Goal: Task Accomplishment & Management: Complete application form

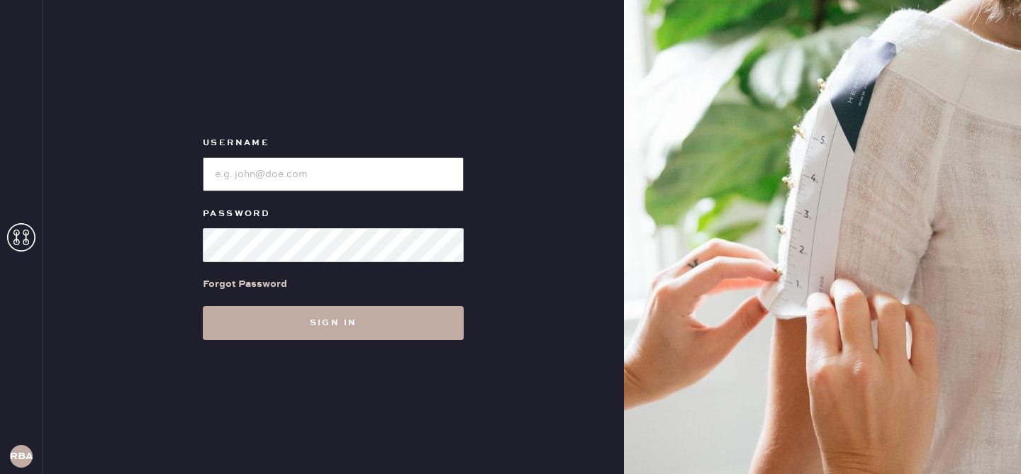
type input "reformationbond"
click at [384, 328] on button "Sign in" at bounding box center [333, 323] width 261 height 34
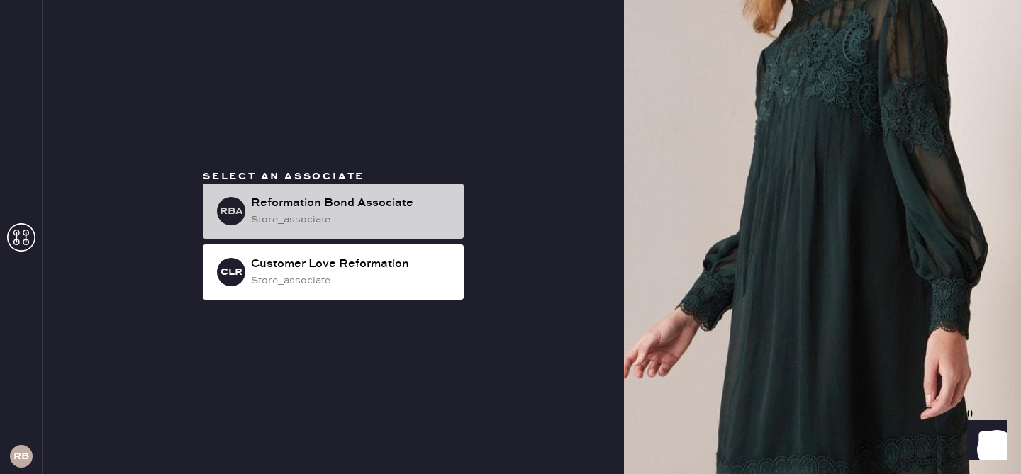
click at [374, 220] on div "store_associate" at bounding box center [351, 220] width 201 height 16
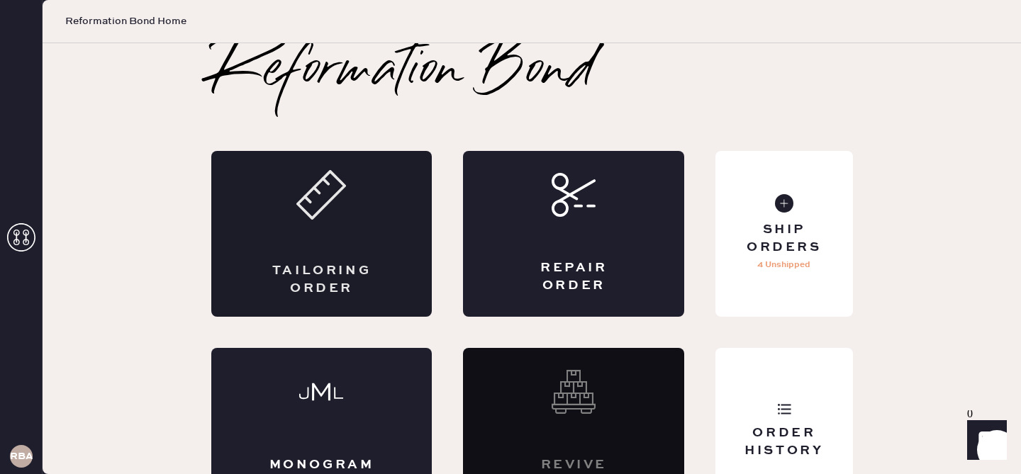
click at [316, 273] on div "Tailoring Order" at bounding box center [322, 279] width 108 height 35
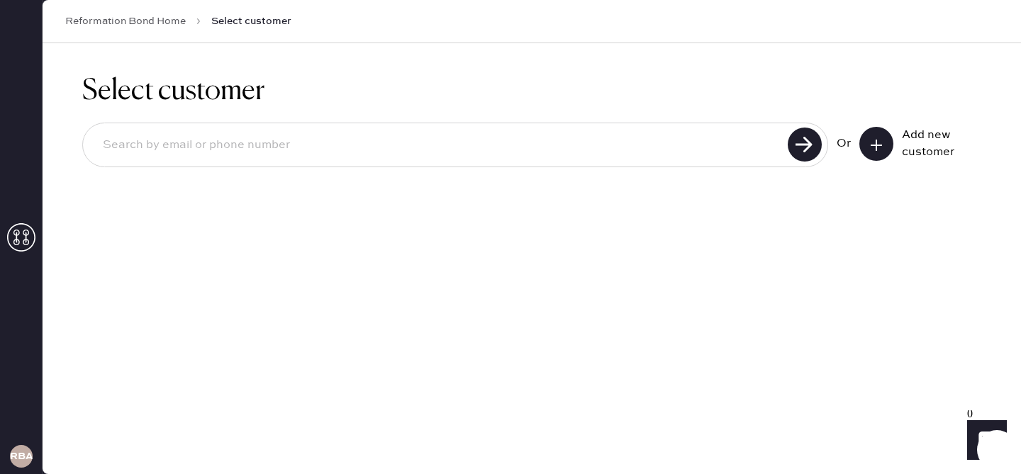
click at [875, 143] on icon at bounding box center [876, 145] width 14 height 14
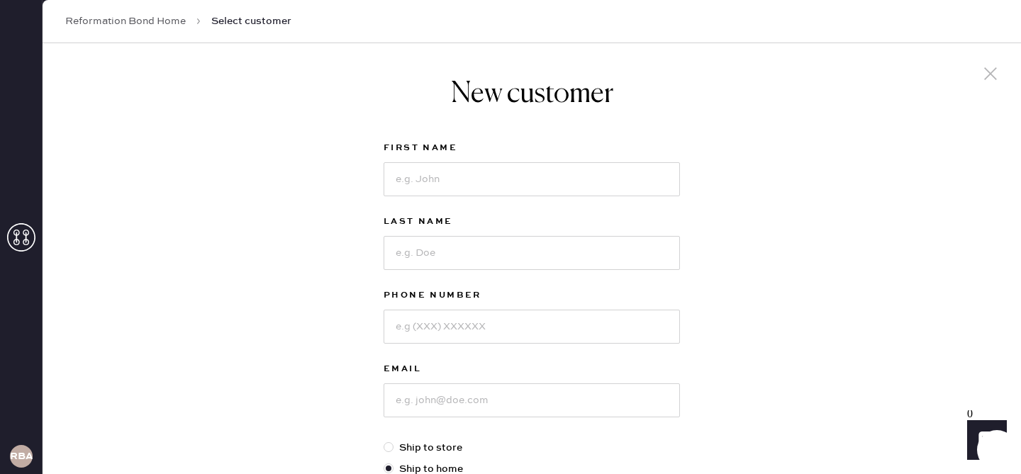
click at [601, 160] on div at bounding box center [532, 178] width 296 height 37
click at [590, 181] on input at bounding box center [532, 179] width 296 height 34
type input "[PERSON_NAME]"
click at [547, 261] on input at bounding box center [532, 253] width 296 height 34
type input "[PERSON_NAME]"
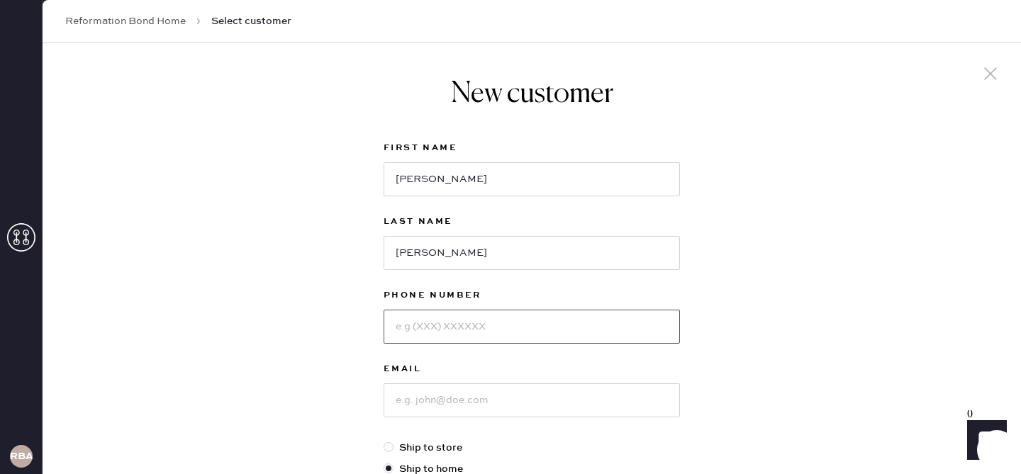
click at [527, 328] on input at bounding box center [532, 327] width 296 height 34
type input "3035027751"
click at [499, 401] on input at bounding box center [532, 401] width 296 height 34
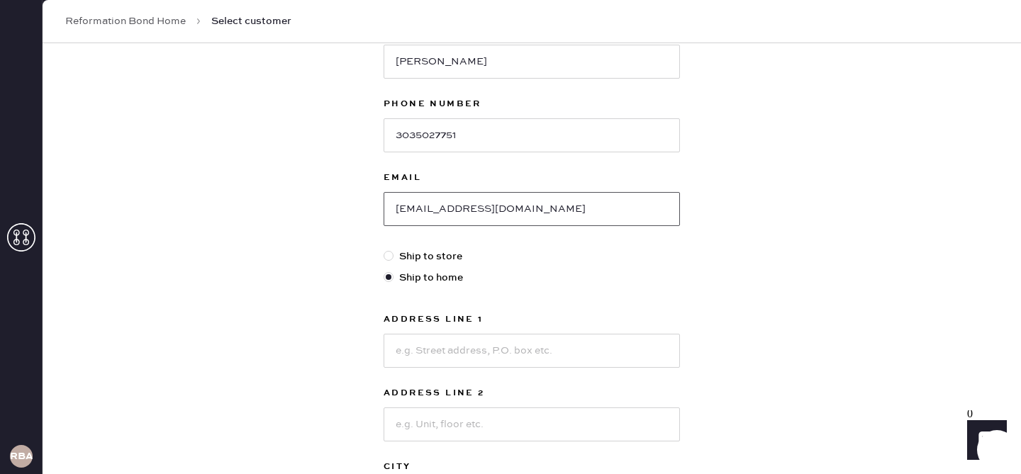
scroll to position [201, 0]
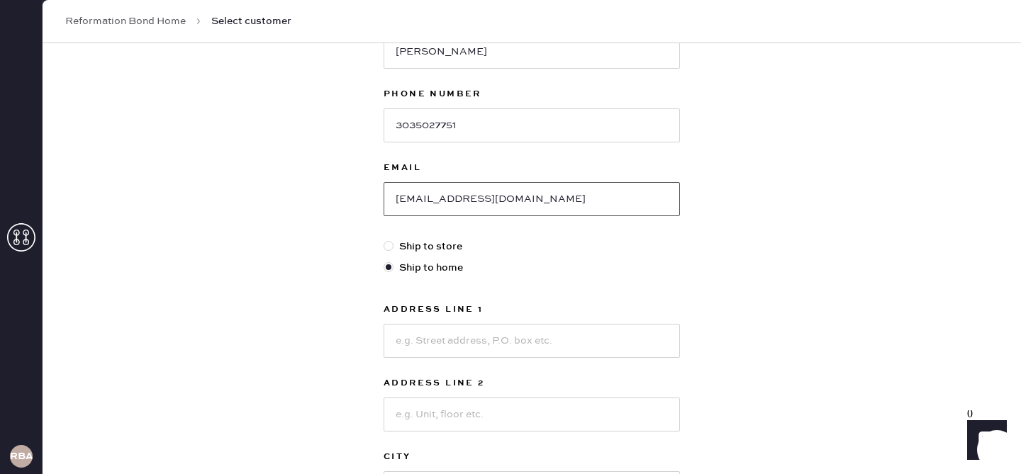
type input "[EMAIL_ADDRESS][DOMAIN_NAME]"
click at [452, 354] on input at bounding box center [532, 341] width 296 height 34
type input "[STREET_ADDRESS]"
click at [452, 418] on input at bounding box center [532, 415] width 296 height 34
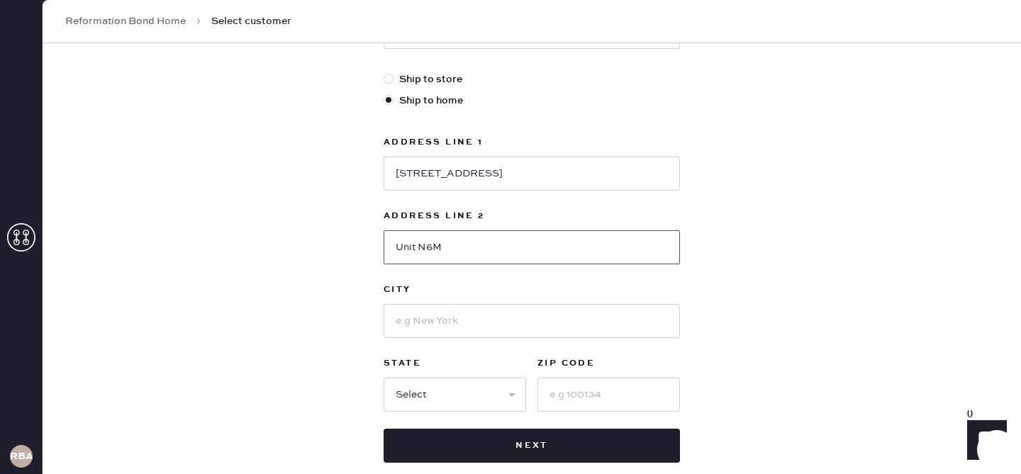
scroll to position [387, 0]
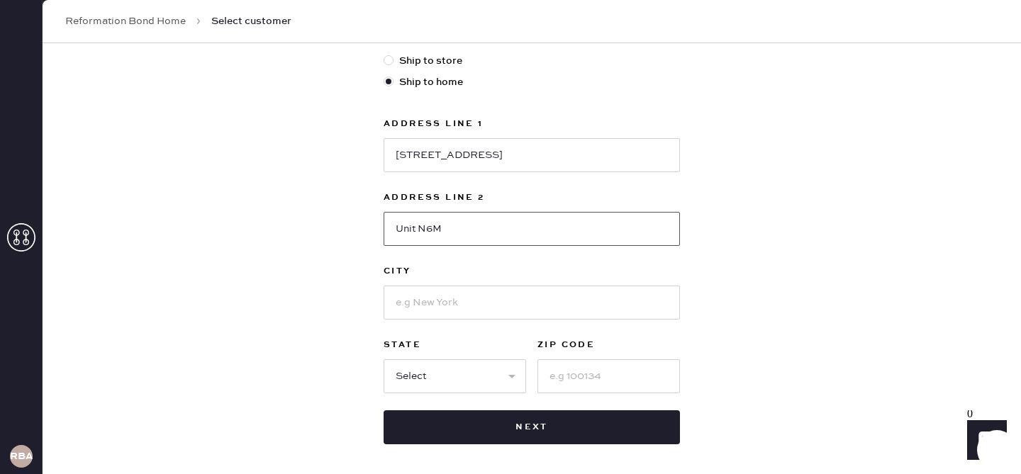
type input "Unit N6M"
click at [422, 305] on input at bounding box center [532, 303] width 296 height 34
type input "[US_STATE]"
click at [418, 347] on label "State" at bounding box center [455, 345] width 142 height 17
click at [622, 389] on input at bounding box center [608, 376] width 142 height 34
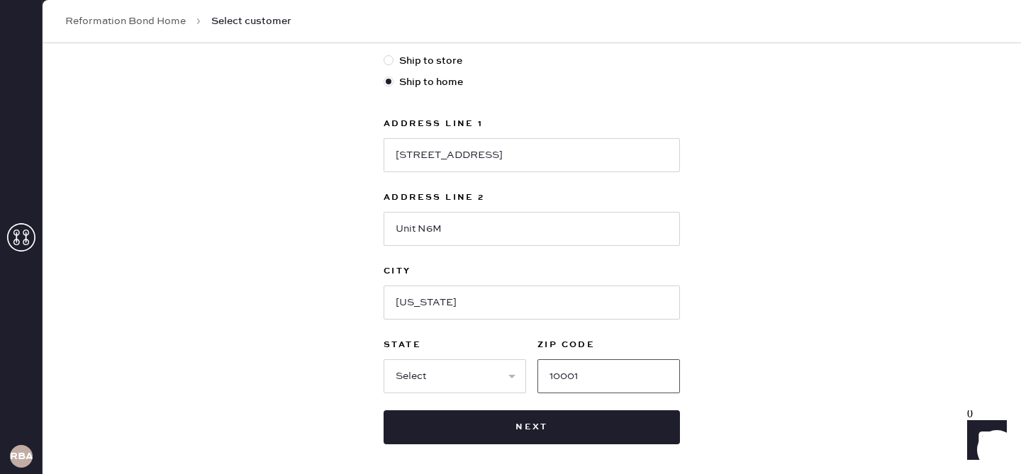
type input "10001"
click at [481, 379] on select "Select AK AL AR AZ CA CO CT [GEOGRAPHIC_DATA] DE FL [GEOGRAPHIC_DATA] HI [GEOGR…" at bounding box center [455, 376] width 142 height 34
select select "NY"
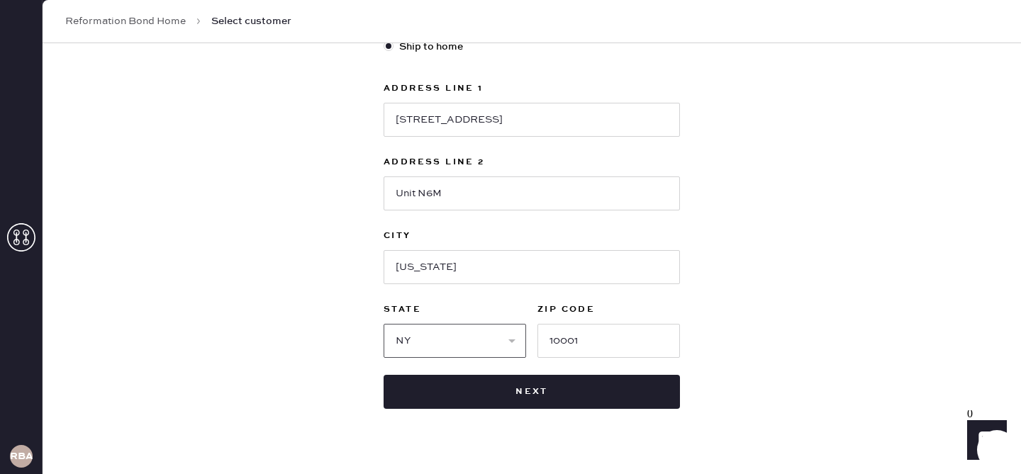
scroll to position [427, 0]
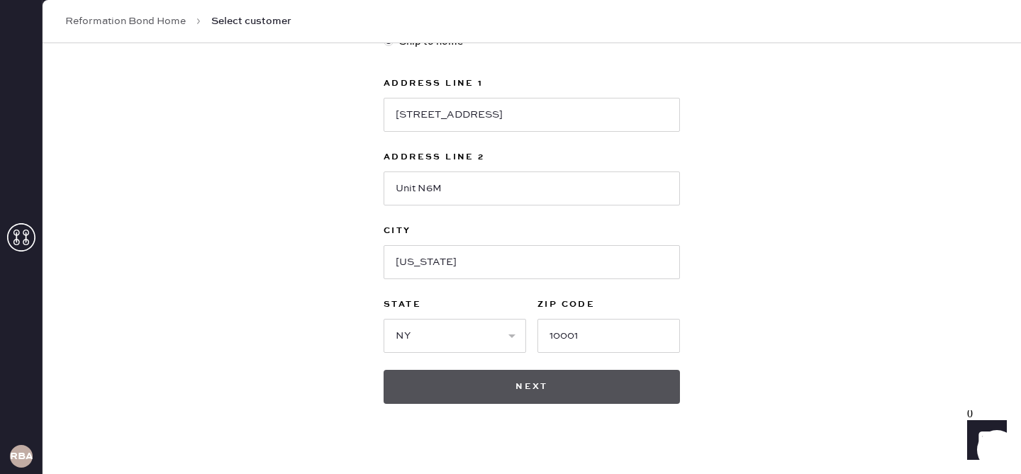
click at [535, 393] on button "Next" at bounding box center [532, 387] width 296 height 34
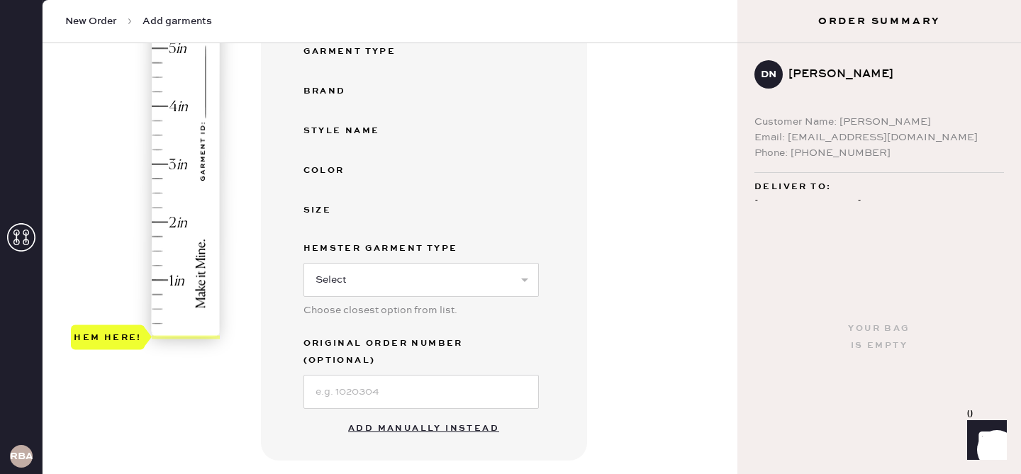
scroll to position [295, 0]
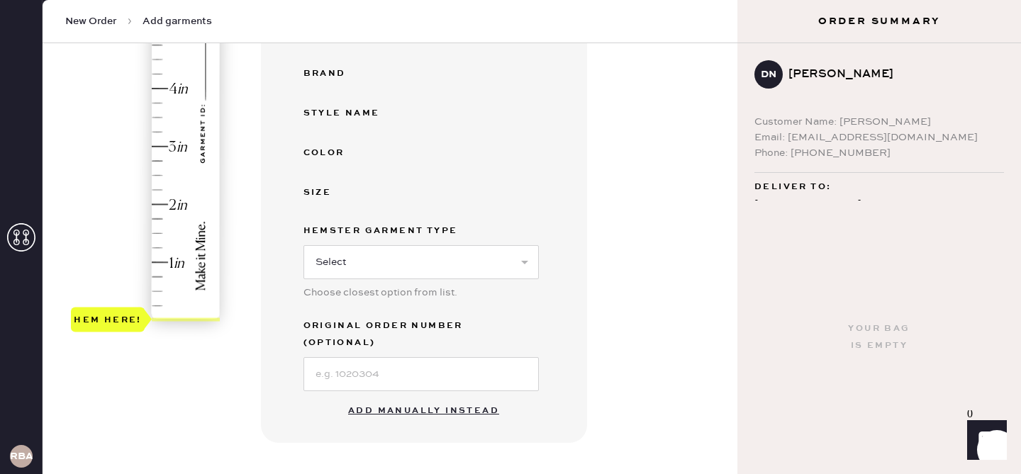
click at [439, 397] on button "Add manually instead" at bounding box center [424, 411] width 168 height 28
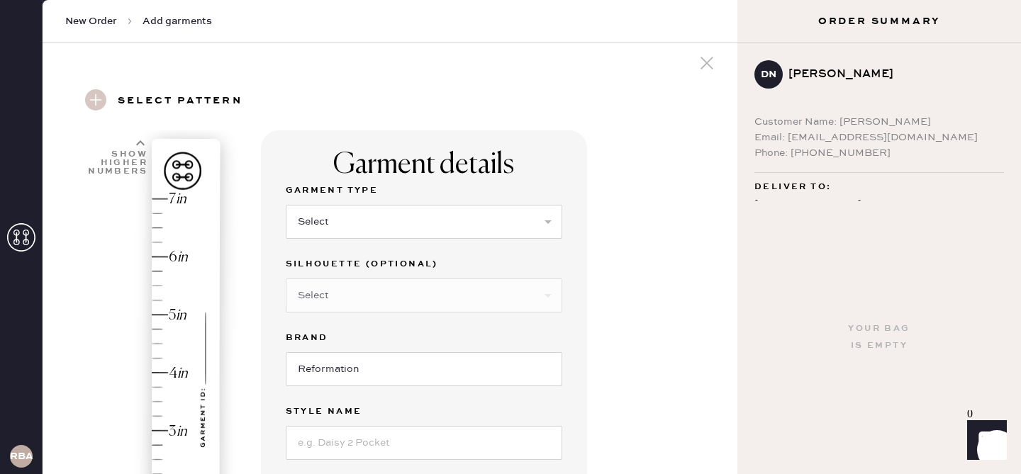
scroll to position [0, 0]
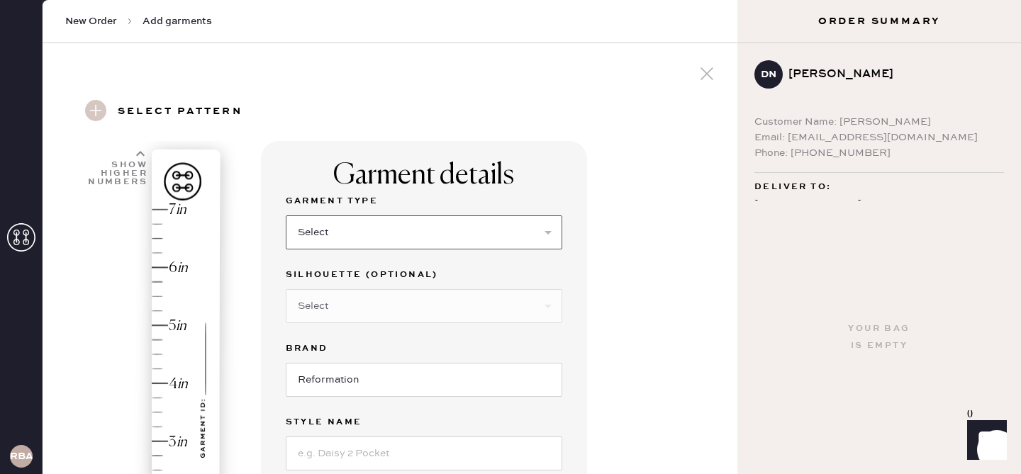
click at [420, 240] on select "Select Basic Skirt Jeans Leggings Pants Shorts Basic Sleeved Dress Basic Sleeve…" at bounding box center [424, 233] width 276 height 34
select select "2"
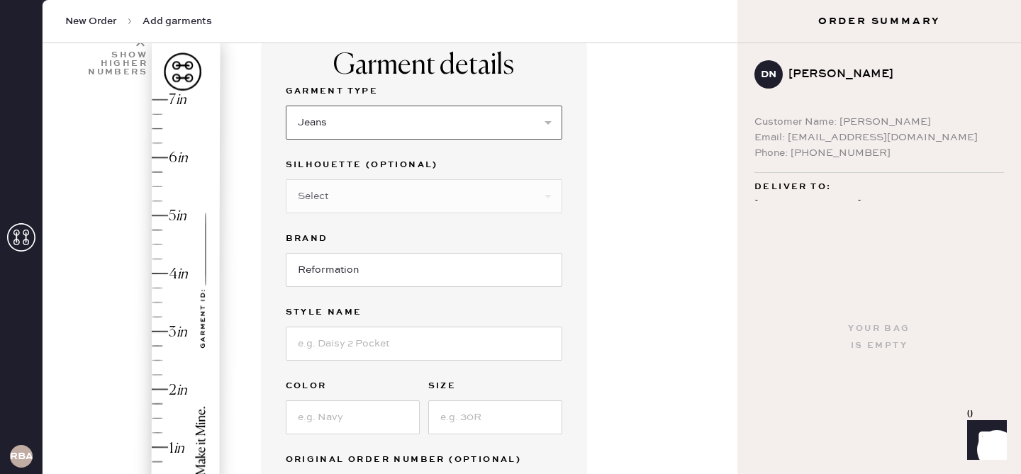
scroll to position [155, 0]
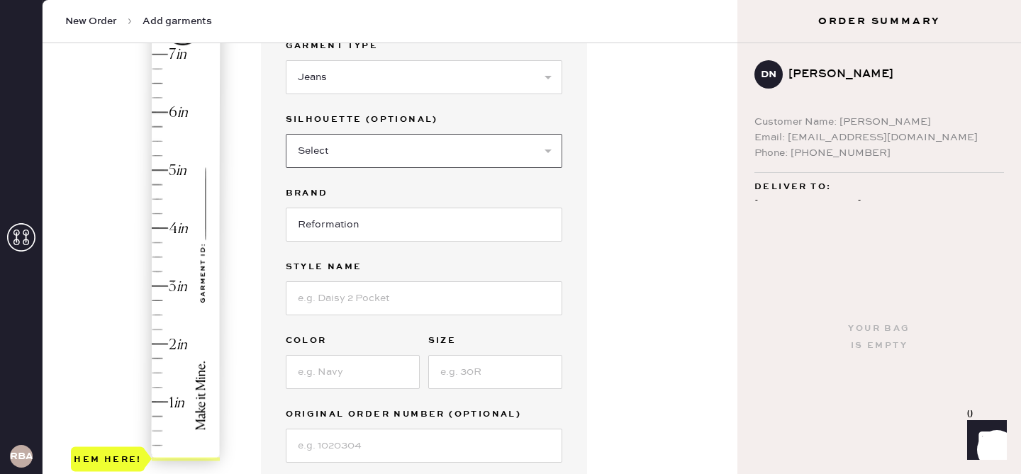
click at [423, 153] on select "Select Shorts Cropped Flare Boot Cut Straight Skinny Other" at bounding box center [424, 151] width 276 height 34
click at [423, 301] on input at bounding box center [424, 298] width 276 height 34
type input "[PERSON_NAME] Rise Slouchy Wide Leg"
click at [353, 369] on input at bounding box center [353, 372] width 134 height 34
type input "Sanddollar"
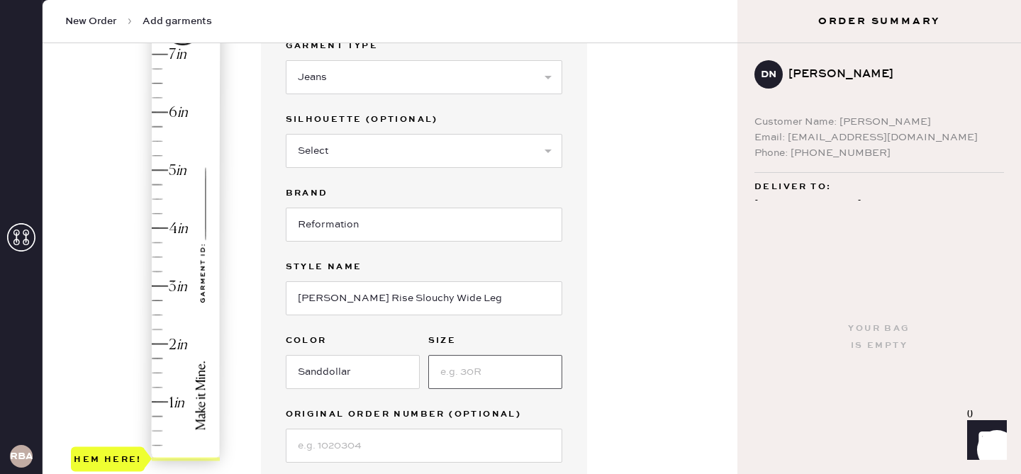
click at [481, 379] on input at bounding box center [495, 372] width 134 height 34
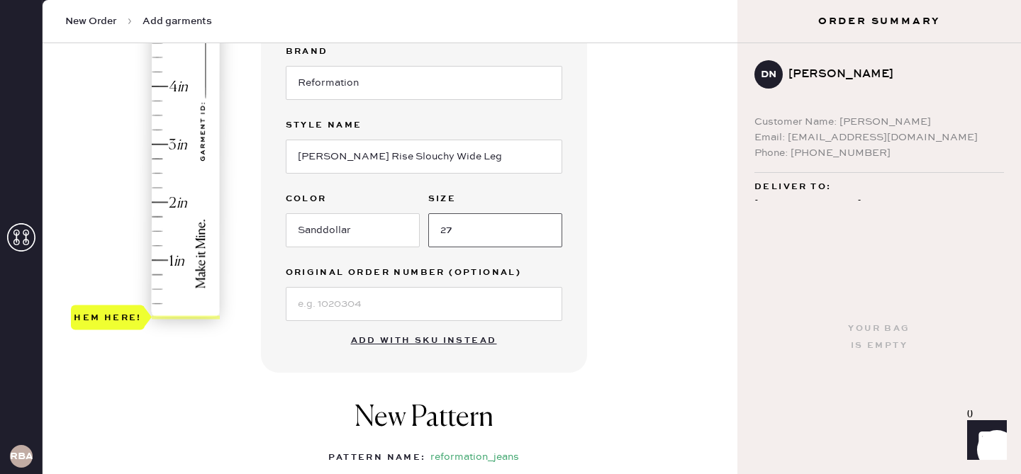
type input "27"
type input "3"
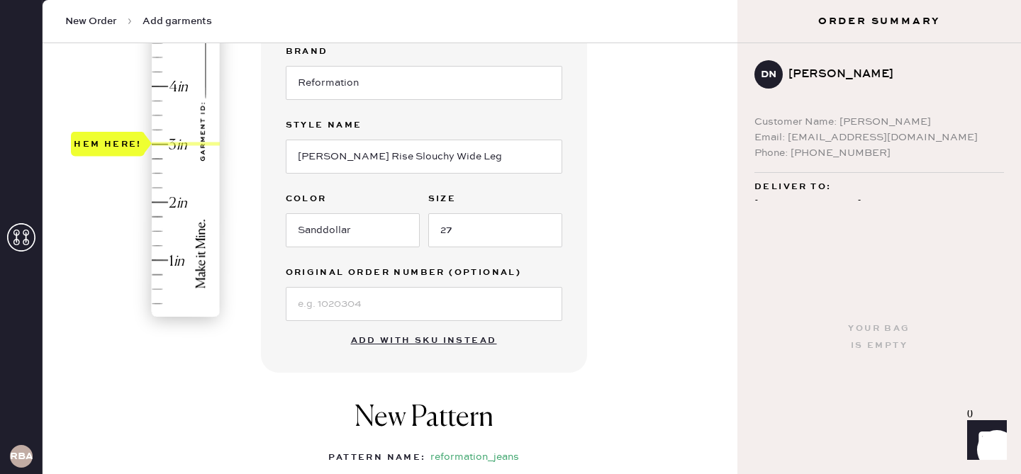
click at [176, 142] on div "Hem here!" at bounding box center [146, 115] width 151 height 418
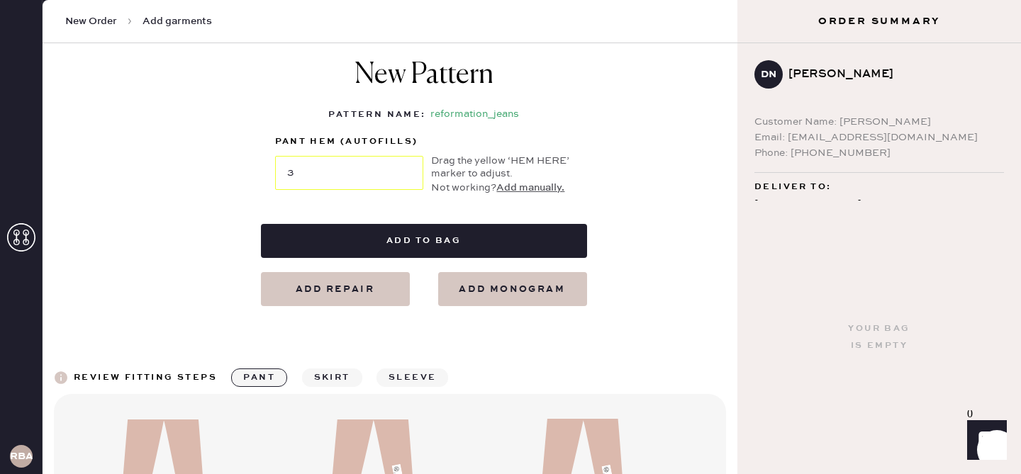
scroll to position [669, 0]
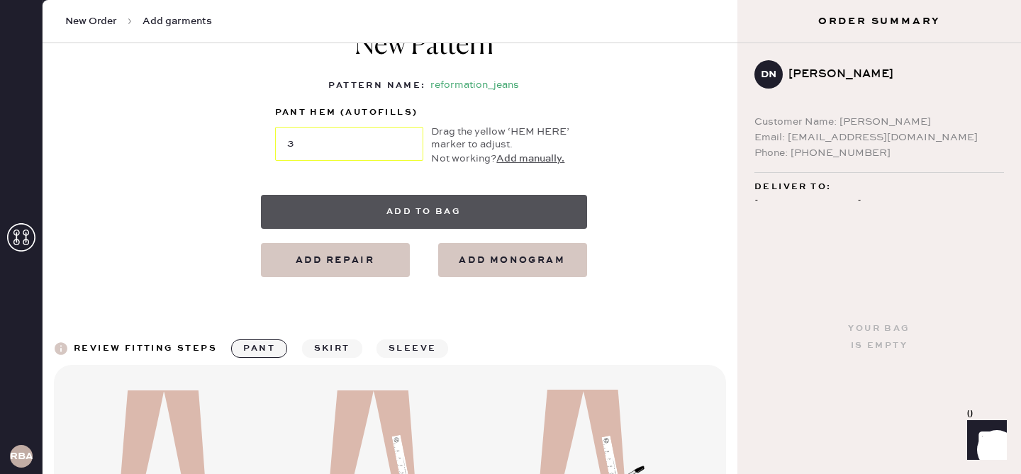
click at [511, 206] on button "Add to bag" at bounding box center [424, 212] width 326 height 34
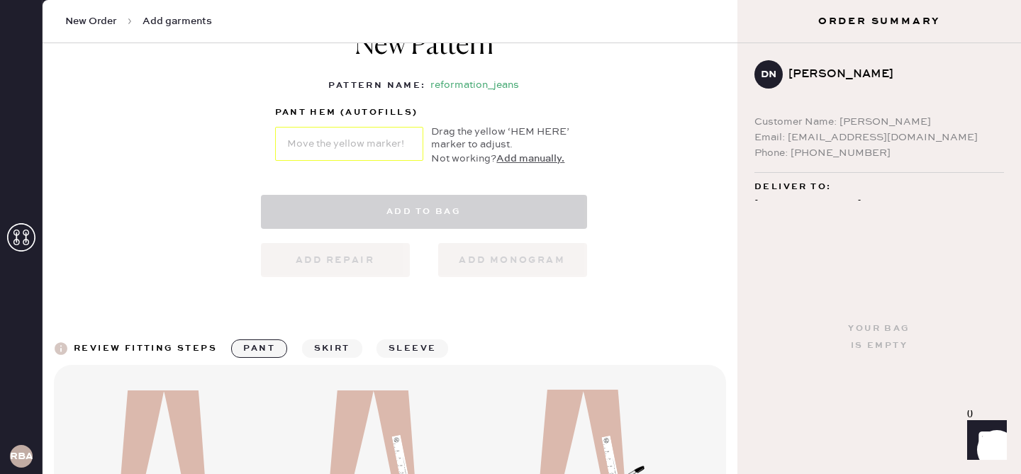
select select "2"
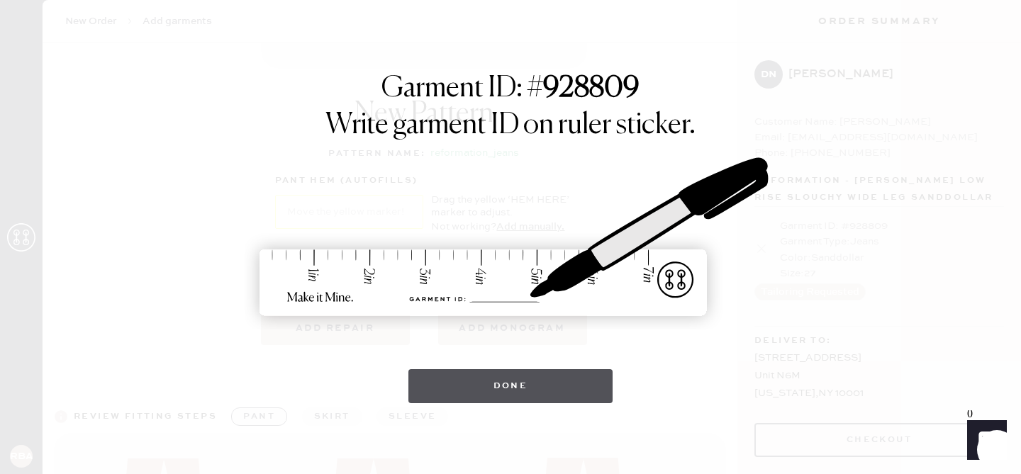
click at [547, 391] on button "Done" at bounding box center [510, 386] width 205 height 34
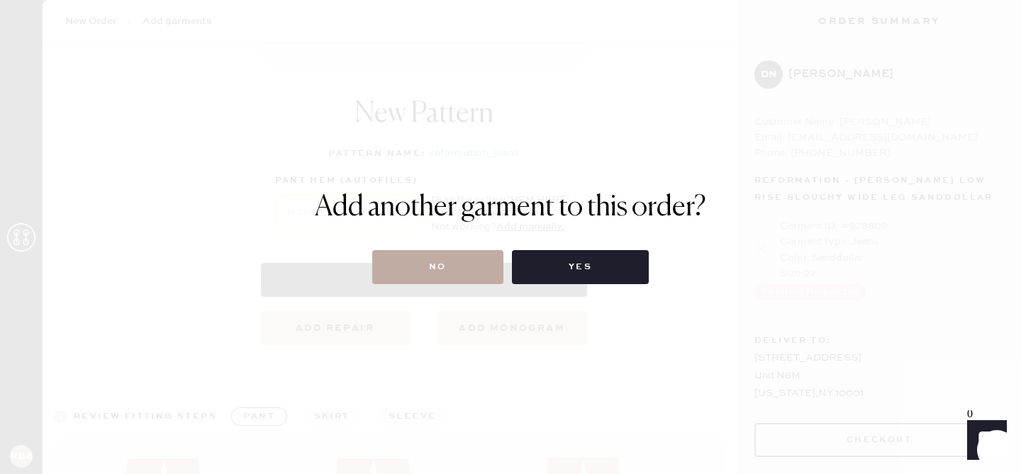
click at [464, 260] on button "No" at bounding box center [437, 267] width 131 height 34
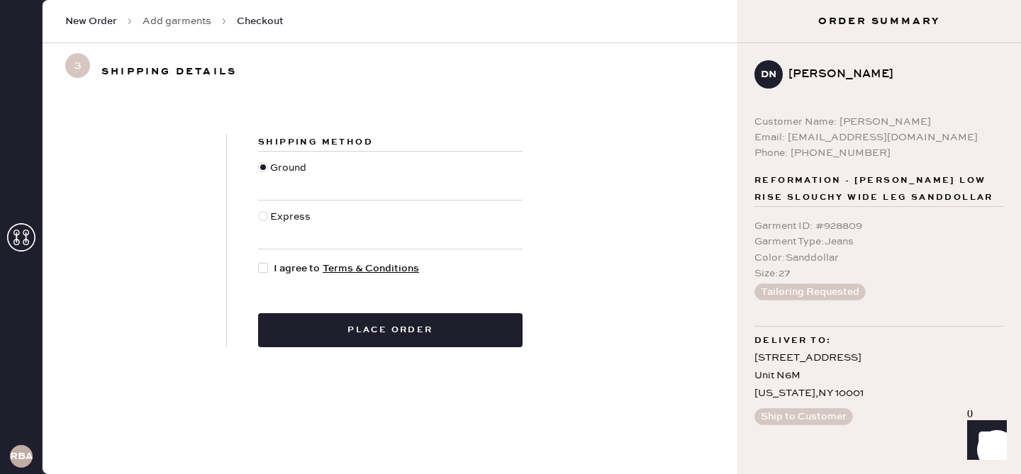
click at [273, 210] on div "Express" at bounding box center [292, 224] width 44 height 31
click at [259, 210] on input "Express" at bounding box center [258, 209] width 1 height 1
radio input "true"
click at [263, 276] on div "Shipping Method Ground Express I agree to Terms & Conditions Place order" at bounding box center [390, 240] width 327 height 213
click at [262, 272] on div at bounding box center [263, 268] width 10 height 10
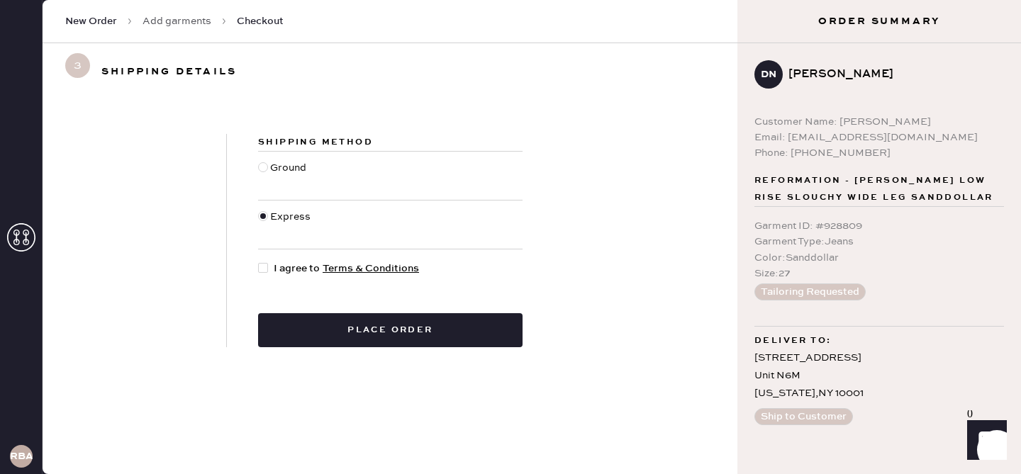
click at [259, 262] on input "I agree to Terms & Conditions" at bounding box center [258, 261] width 1 height 1
checkbox input "true"
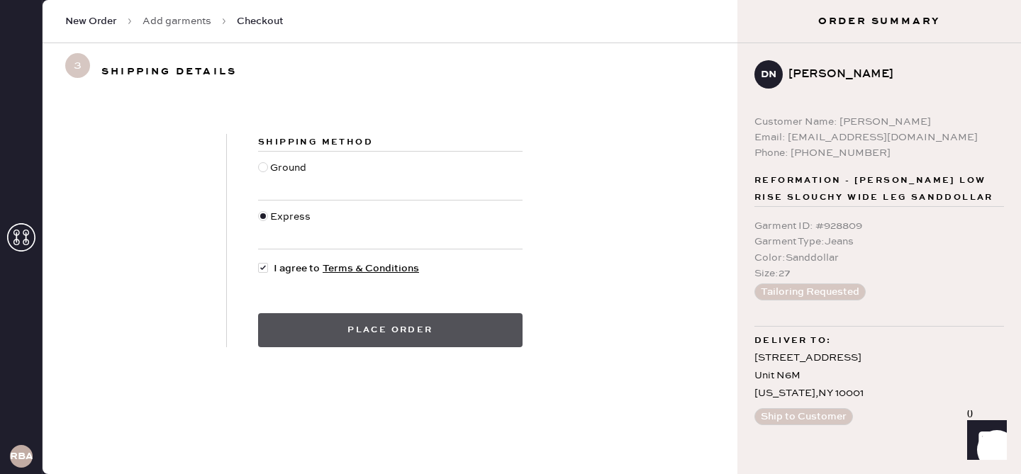
click at [379, 329] on button "Place order" at bounding box center [390, 330] width 264 height 34
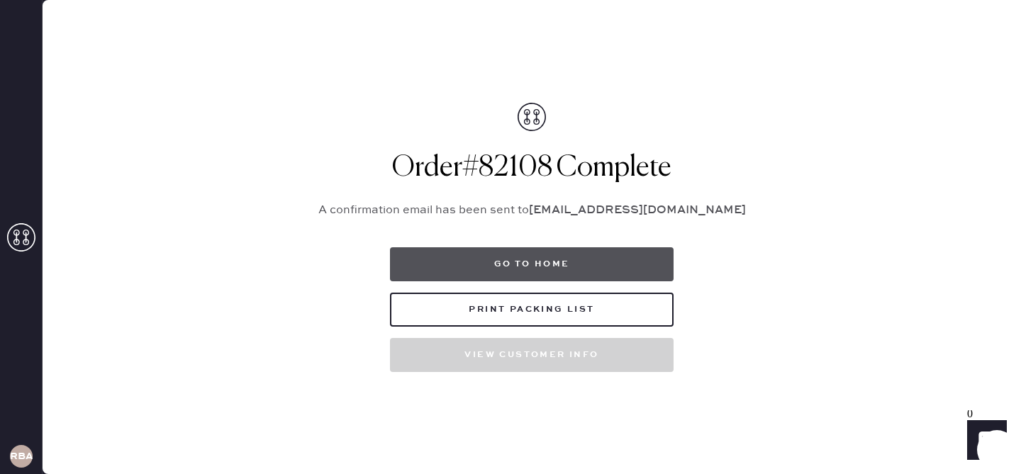
click at [521, 268] on button "Go to home" at bounding box center [532, 264] width 284 height 34
